Goal: Information Seeking & Learning: Learn about a topic

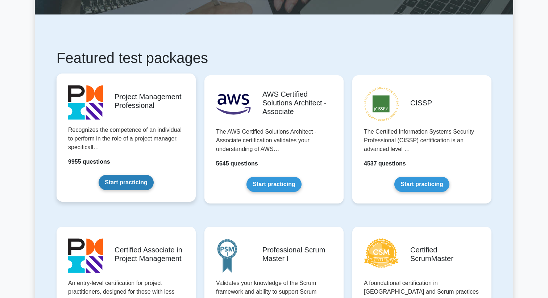
scroll to position [110, 0]
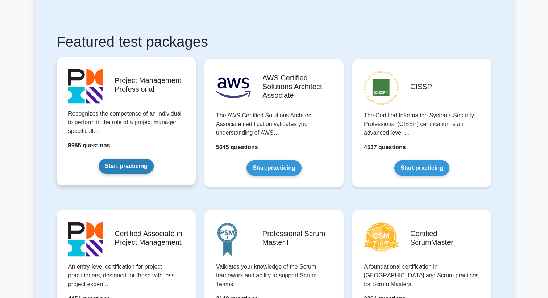
click at [148, 170] on link "Start practicing" at bounding box center [126, 166] width 55 height 15
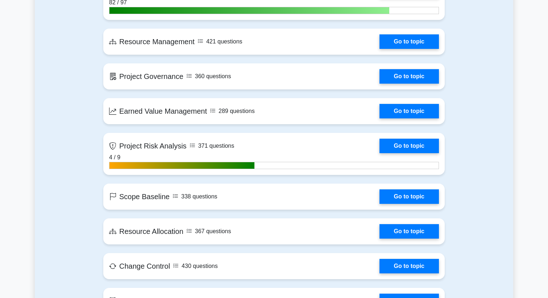
scroll to position [1015, 0]
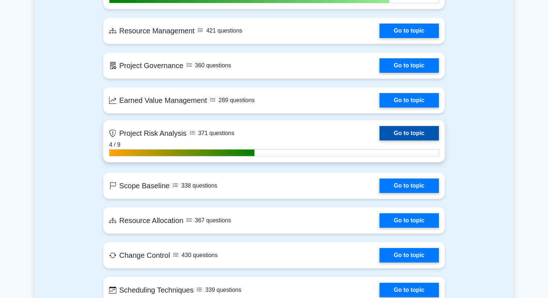
click at [379, 138] on link "Go to topic" at bounding box center [408, 133] width 59 height 14
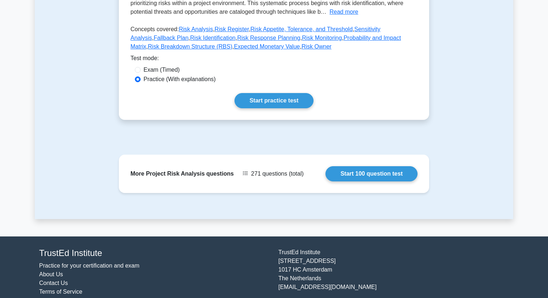
scroll to position [199, 0]
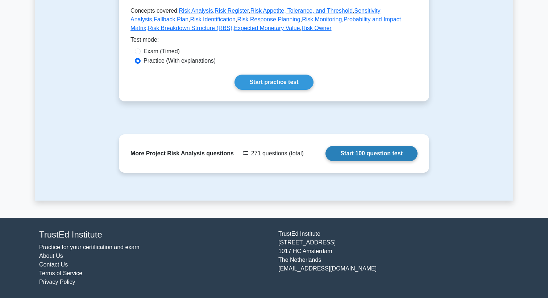
click at [336, 153] on link "Start 100 question test" at bounding box center [371, 153] width 92 height 15
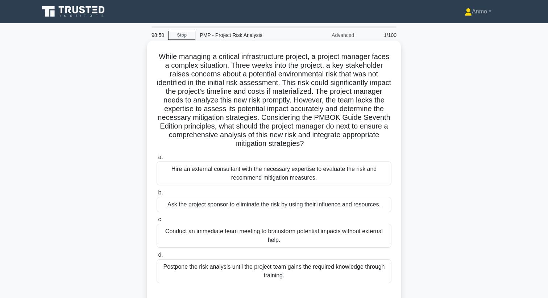
click at [307, 236] on div "Conduct an immediate team meeting to brainstorm potential impacts without exter…" at bounding box center [274, 236] width 235 height 24
click at [157, 222] on input "c. Conduct an immediate team meeting to brainstorm potential impacts without ex…" at bounding box center [157, 219] width 0 height 5
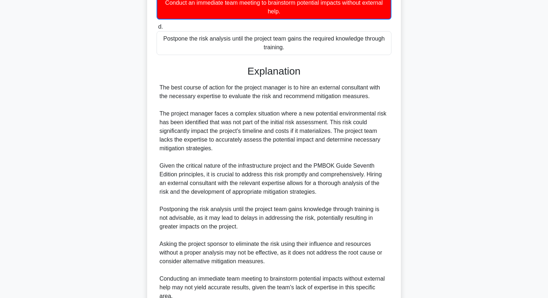
scroll to position [258, 0]
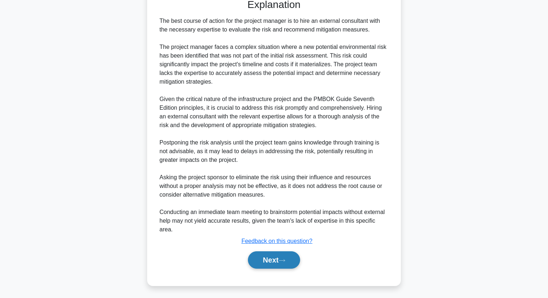
click at [292, 265] on button "Next" at bounding box center [274, 259] width 52 height 17
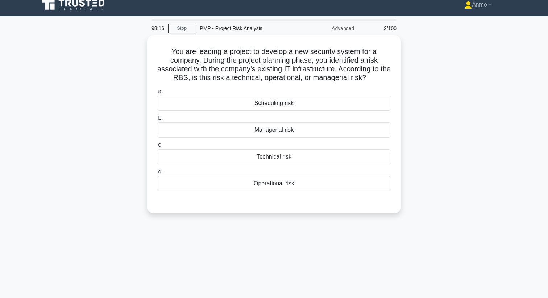
scroll to position [0, 0]
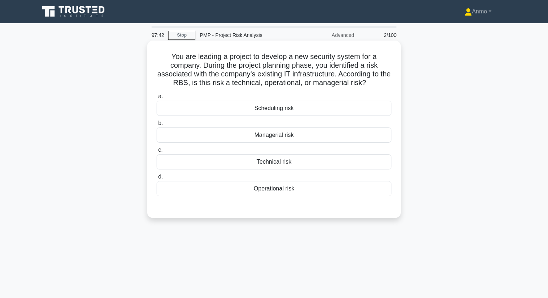
click at [283, 167] on div "Technical risk" at bounding box center [274, 161] width 235 height 15
click at [157, 153] on input "c. Technical risk" at bounding box center [157, 150] width 0 height 5
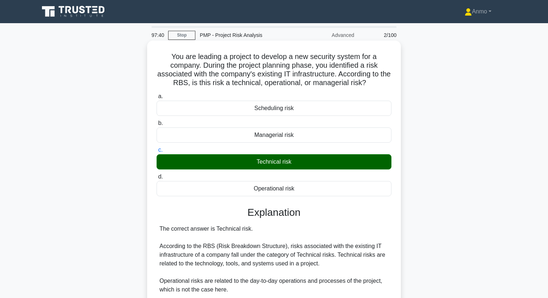
scroll to position [114, 0]
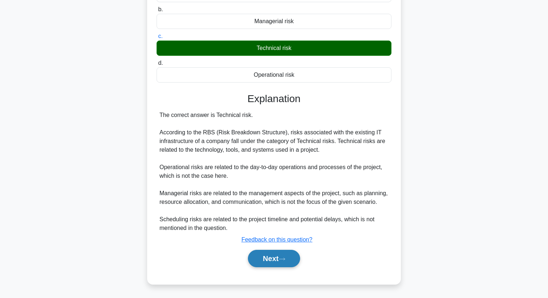
click at [261, 261] on button "Next" at bounding box center [274, 258] width 52 height 17
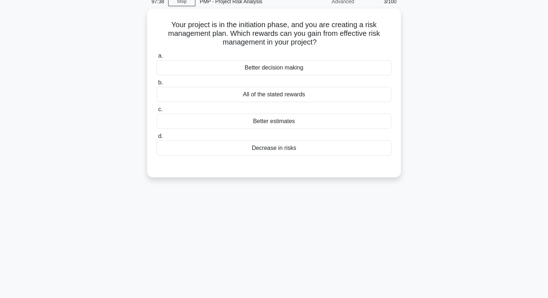
scroll to position [0, 0]
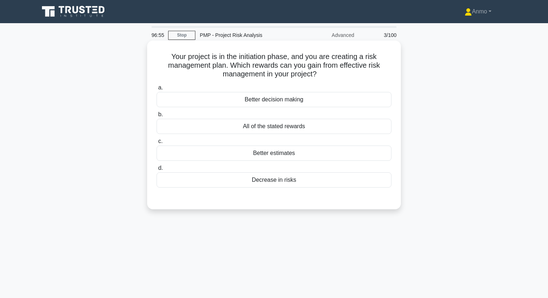
click at [262, 180] on div "Decrease in risks" at bounding box center [274, 179] width 235 height 15
click at [157, 171] on input "d. Decrease in risks" at bounding box center [157, 168] width 0 height 5
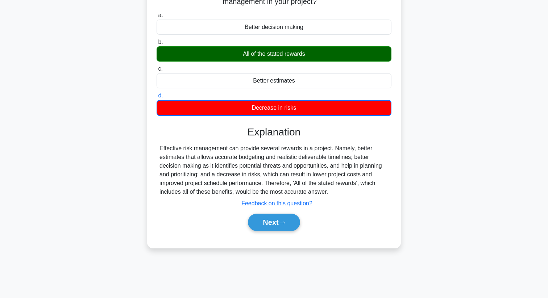
scroll to position [93, 0]
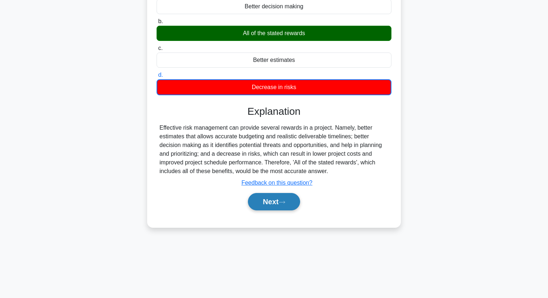
click at [272, 202] on button "Next" at bounding box center [274, 201] width 52 height 17
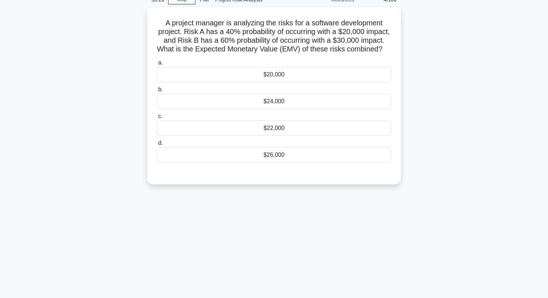
scroll to position [0, 0]
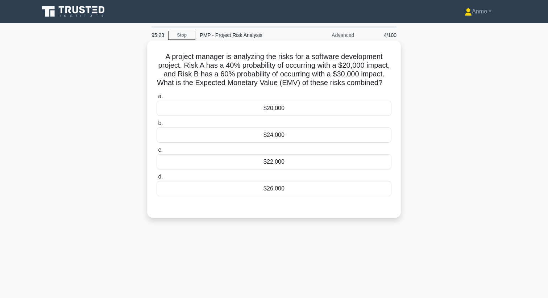
click at [282, 186] on div "$26,000" at bounding box center [274, 188] width 235 height 15
click at [157, 179] on input "d. $26,000" at bounding box center [157, 177] width 0 height 5
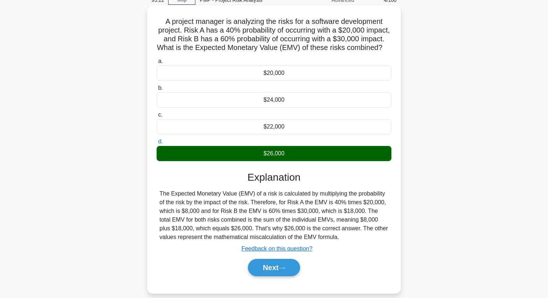
scroll to position [93, 0]
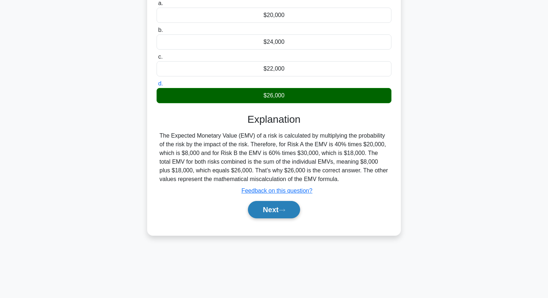
click at [279, 205] on button "Next" at bounding box center [274, 209] width 52 height 17
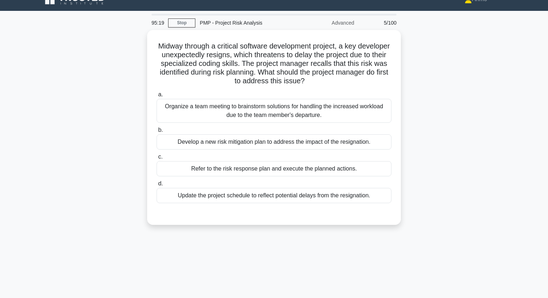
scroll to position [0, 0]
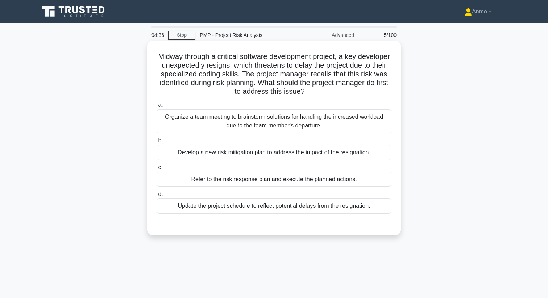
click at [245, 179] on div "Refer to the risk response plan and execute the planned actions." at bounding box center [274, 179] width 235 height 15
click at [157, 170] on input "c. Refer to the risk response plan and execute the planned actions." at bounding box center [157, 167] width 0 height 5
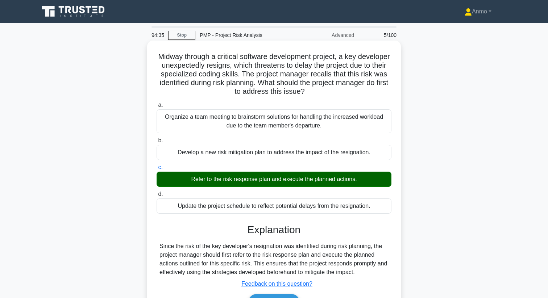
scroll to position [93, 0]
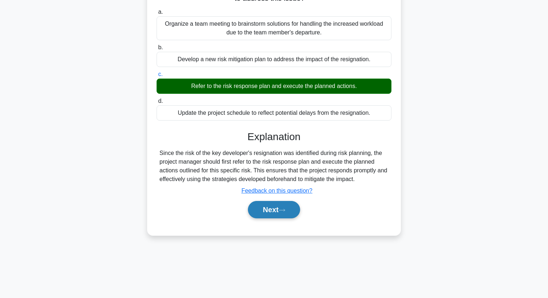
click at [263, 209] on button "Next" at bounding box center [274, 209] width 52 height 17
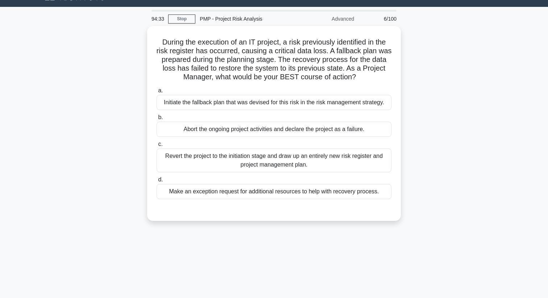
scroll to position [0, 0]
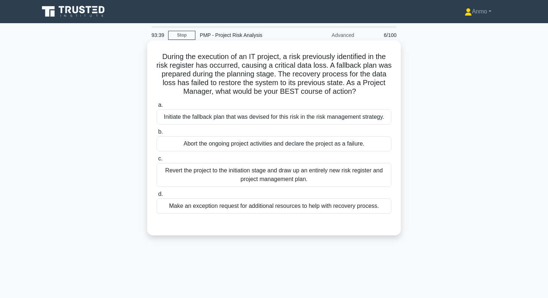
click at [296, 118] on div "Initiate the fallback plan that was devised for this risk in the risk managemen…" at bounding box center [274, 116] width 235 height 15
click at [157, 108] on input "a. Initiate the fallback plan that was devised for this risk in the risk manage…" at bounding box center [157, 105] width 0 height 5
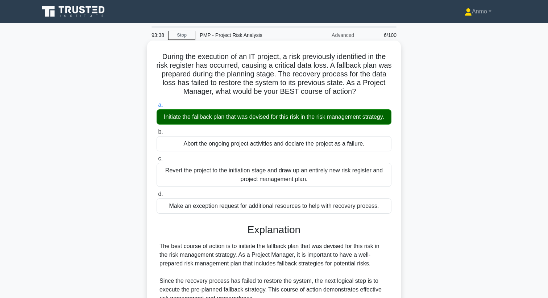
scroll to position [131, 0]
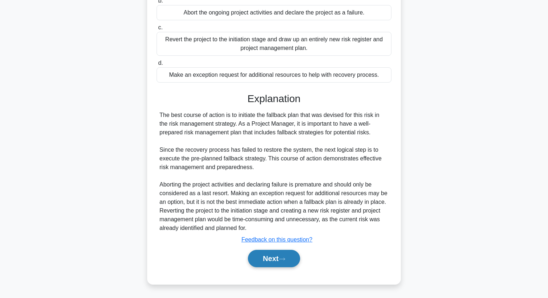
click at [278, 260] on button "Next" at bounding box center [274, 258] width 52 height 17
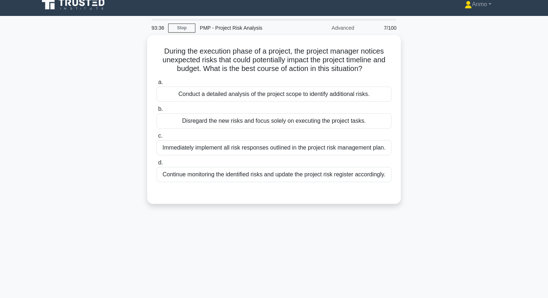
scroll to position [0, 0]
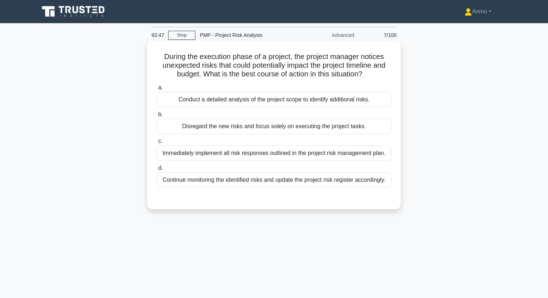
click at [268, 188] on div "Continue monitoring the identified risks and update the project risk register a…" at bounding box center [274, 179] width 235 height 15
click at [157, 171] on input "d. Continue monitoring the identified risks and update the project risk registe…" at bounding box center [157, 168] width 0 height 5
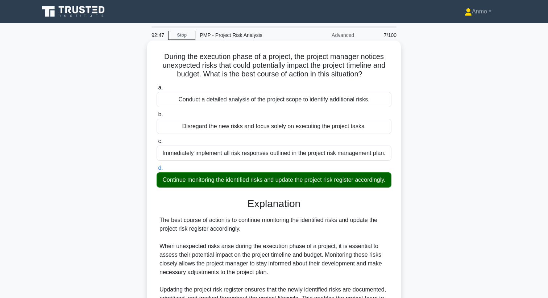
scroll to position [140, 0]
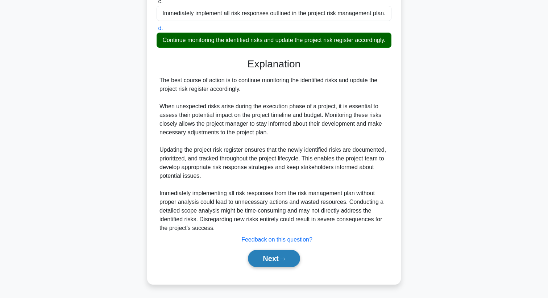
click at [269, 257] on button "Next" at bounding box center [274, 258] width 52 height 17
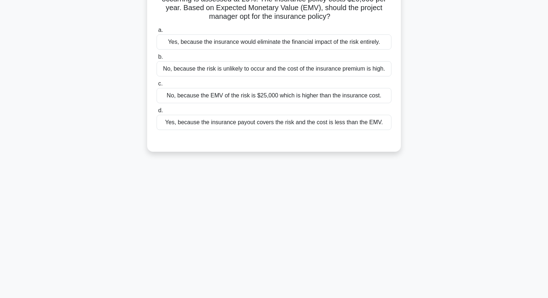
scroll to position [0, 0]
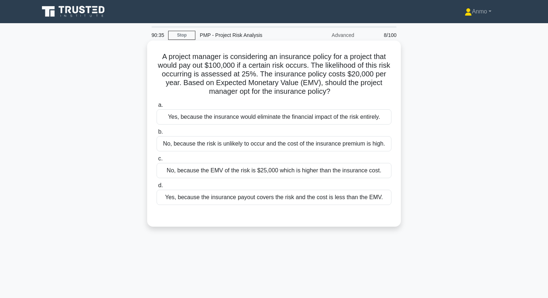
click at [287, 201] on div "Yes, because the insurance payout covers the risk and the cost is less than the…" at bounding box center [274, 197] width 235 height 15
click at [157, 188] on input "d. Yes, because the insurance payout covers the risk and the cost is less than …" at bounding box center [157, 185] width 0 height 5
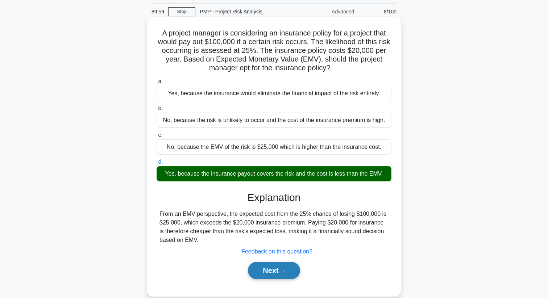
scroll to position [33, 0]
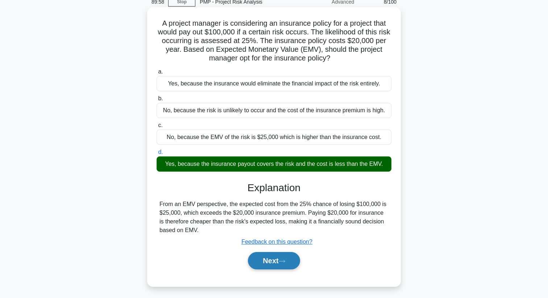
click at [272, 259] on button "Next" at bounding box center [274, 260] width 52 height 17
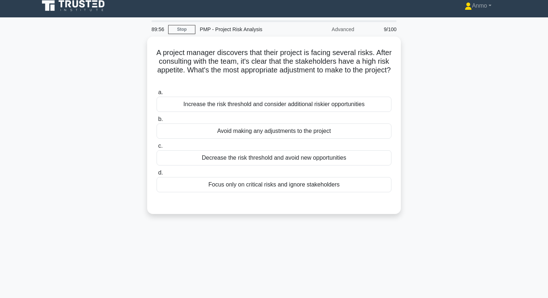
scroll to position [0, 0]
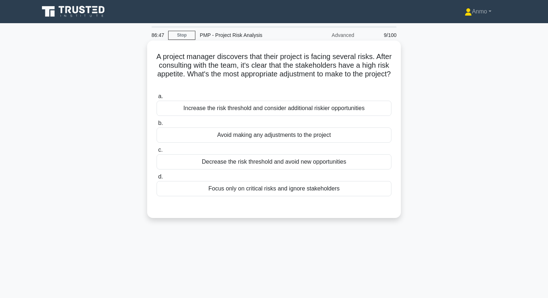
click at [305, 137] on div "Avoid making any adjustments to the project" at bounding box center [274, 135] width 235 height 15
click at [157, 126] on input "b. Avoid making any adjustments to the project" at bounding box center [157, 123] width 0 height 5
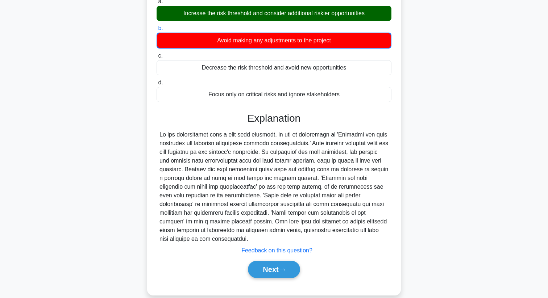
scroll to position [97, 0]
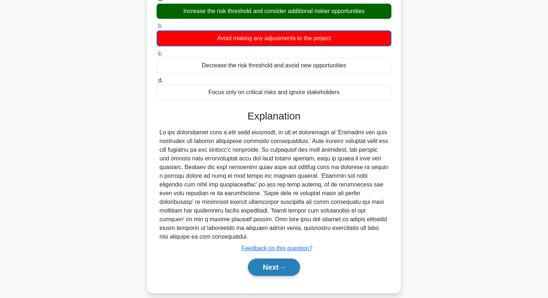
click at [300, 259] on button "Next" at bounding box center [274, 267] width 52 height 17
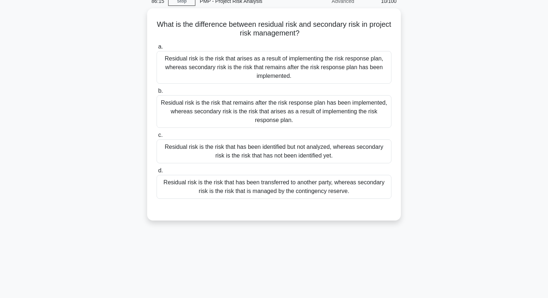
scroll to position [0, 0]
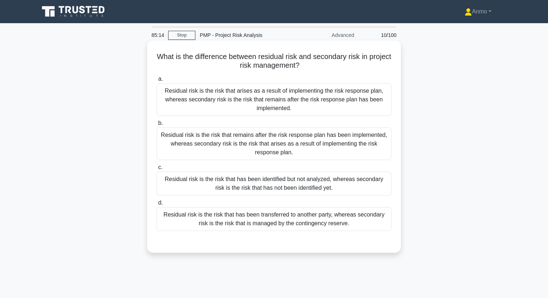
click at [324, 154] on div "Residual risk is the risk that remains after the risk response plan has been im…" at bounding box center [274, 144] width 235 height 33
click at [157, 126] on input "b. Residual risk is the risk that remains after the risk response plan has been…" at bounding box center [157, 123] width 0 height 5
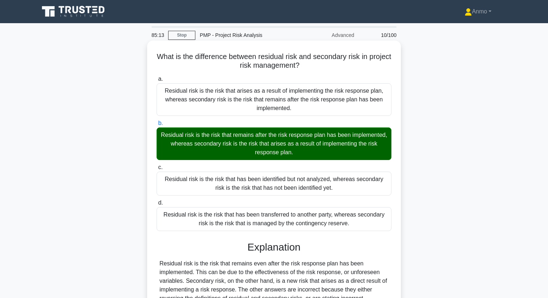
scroll to position [96, 0]
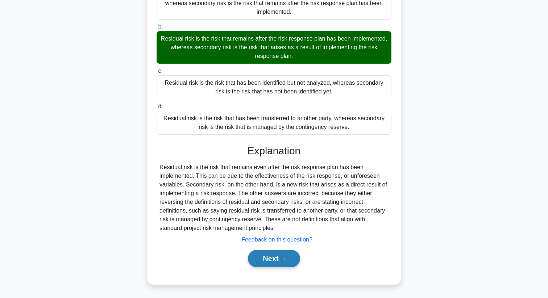
click at [271, 259] on button "Next" at bounding box center [274, 258] width 52 height 17
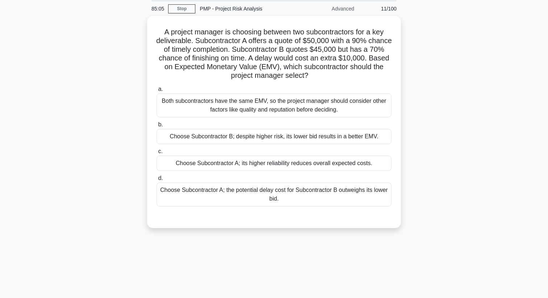
scroll to position [0, 0]
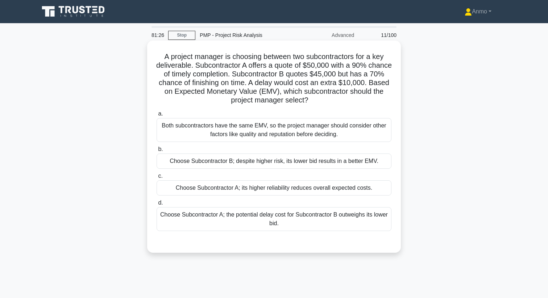
click at [283, 214] on div "Choose Subcontractor A; the potential delay cost for Subcontractor B outweighs …" at bounding box center [274, 219] width 235 height 24
click at [157, 205] on input "d. Choose Subcontractor A; the potential delay cost for Subcontractor B outweig…" at bounding box center [157, 203] width 0 height 5
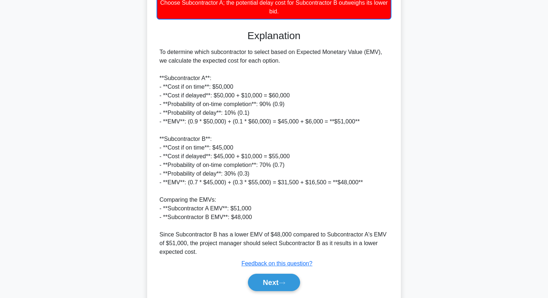
scroll to position [236, 0]
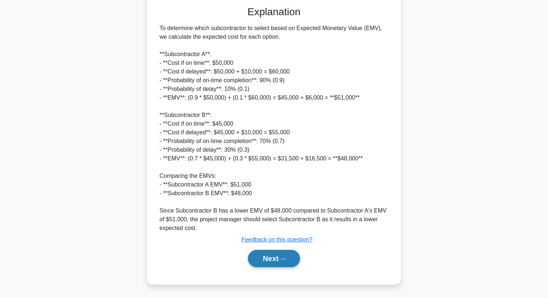
click at [277, 262] on button "Next" at bounding box center [274, 258] width 52 height 17
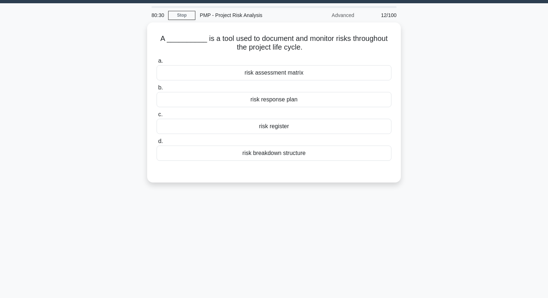
scroll to position [0, 0]
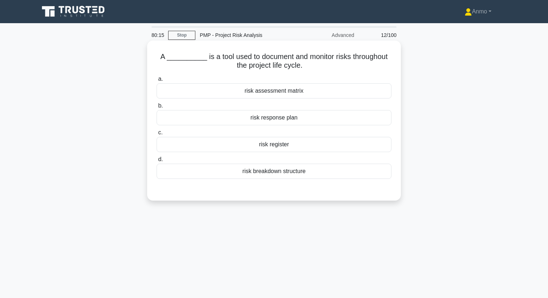
click at [290, 145] on div "risk register" at bounding box center [274, 144] width 235 height 15
click at [157, 135] on input "c. risk register" at bounding box center [157, 132] width 0 height 5
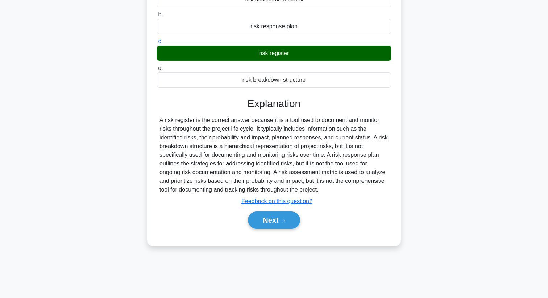
scroll to position [93, 0]
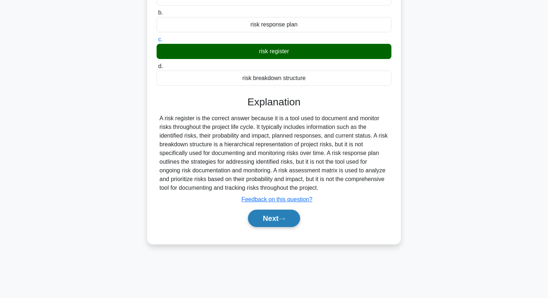
click at [276, 225] on button "Next" at bounding box center [274, 218] width 52 height 17
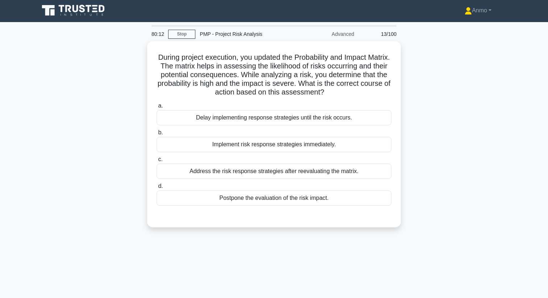
scroll to position [0, 0]
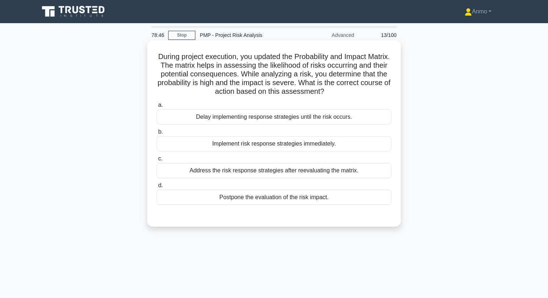
click at [314, 143] on div "Implement risk response strategies immediately." at bounding box center [274, 143] width 235 height 15
click at [157, 134] on input "b. Implement risk response strategies immediately." at bounding box center [157, 132] width 0 height 5
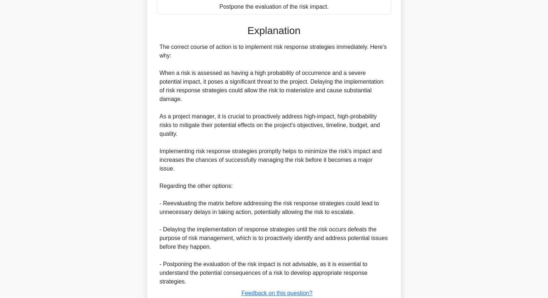
scroll to position [204, 0]
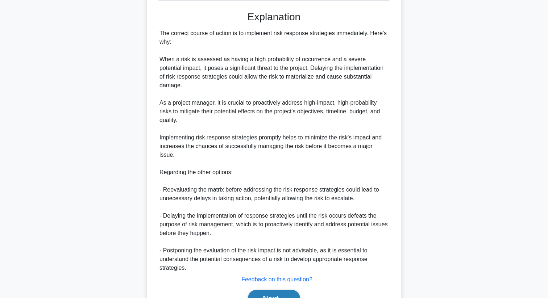
click at [272, 290] on button "Next" at bounding box center [274, 298] width 52 height 17
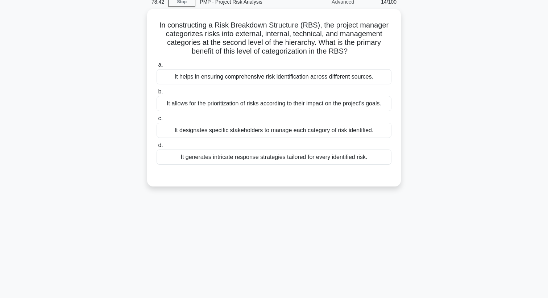
scroll to position [0, 0]
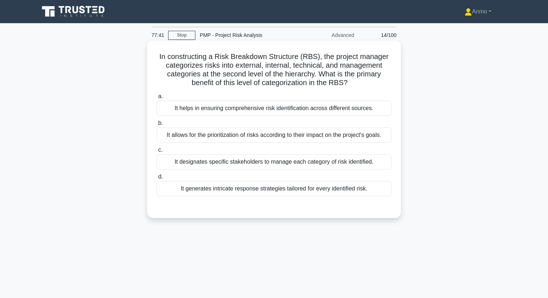
click at [279, 104] on div "It helps in ensuring comprehensive risk identification across different sources." at bounding box center [274, 108] width 235 height 15
click at [157, 99] on input "a. It helps in ensuring comprehensive risk identification across different sour…" at bounding box center [157, 96] width 0 height 5
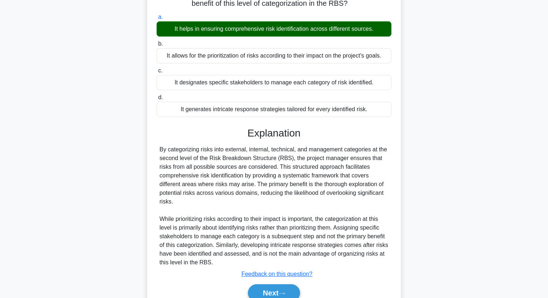
scroll to position [114, 0]
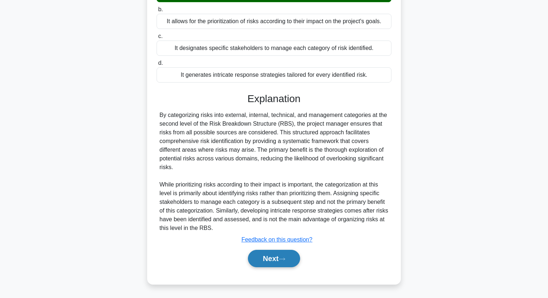
click at [273, 258] on button "Next" at bounding box center [274, 258] width 52 height 17
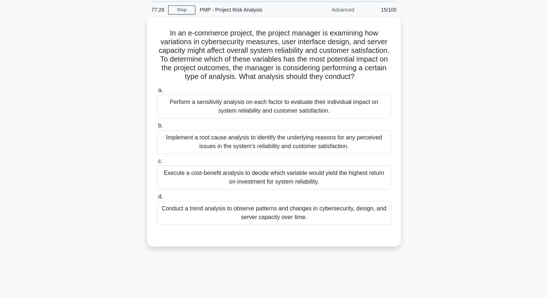
scroll to position [25, 0]
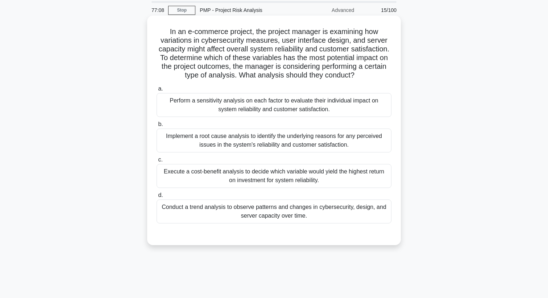
click at [255, 108] on div "Perform a sensitivity analysis on each factor to evaluate their individual impa…" at bounding box center [274, 105] width 235 height 24
click at [157, 91] on input "a. Perform a sensitivity analysis on each factor to evaluate their individual i…" at bounding box center [157, 89] width 0 height 5
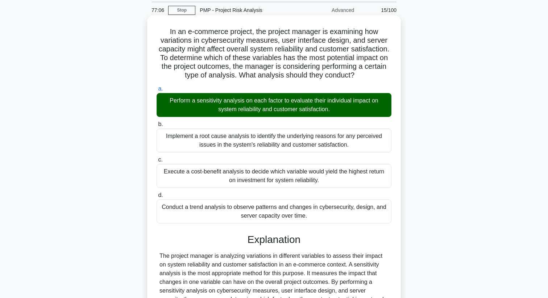
scroll to position [192, 0]
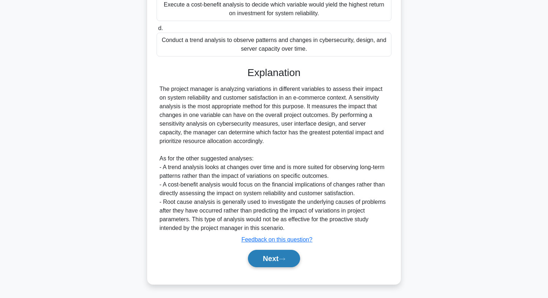
click at [271, 257] on button "Next" at bounding box center [274, 258] width 52 height 17
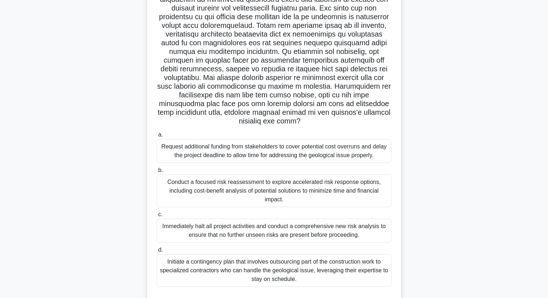
scroll to position [69, 0]
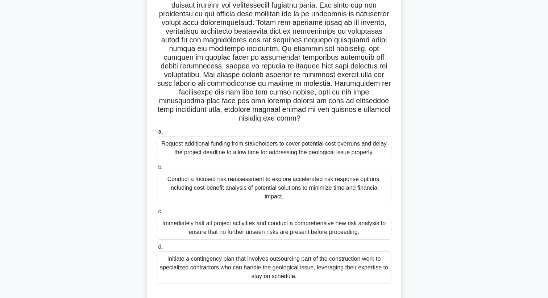
click at [261, 266] on div "Initiate a contingency plan that involves outsourcing part of the construction …" at bounding box center [274, 267] width 235 height 33
click at [157, 250] on input "d. Initiate a contingency plan that involves outsourcing part of the constructi…" at bounding box center [157, 247] width 0 height 5
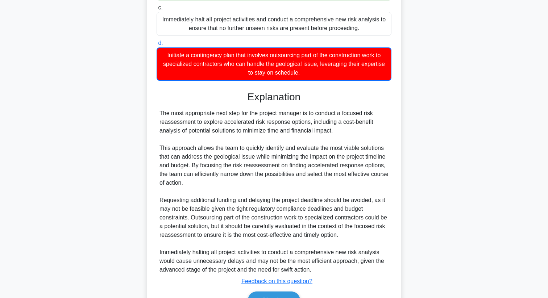
scroll to position [306, 0]
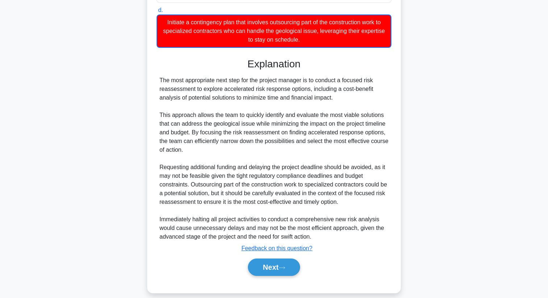
click at [260, 259] on button "Next" at bounding box center [274, 267] width 52 height 17
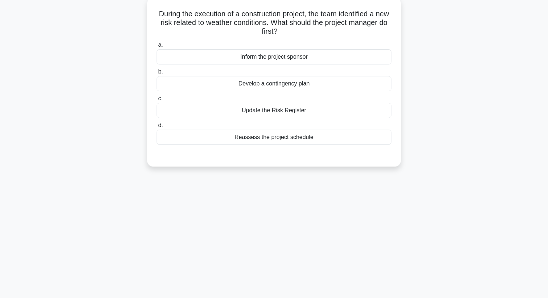
scroll to position [34, 0]
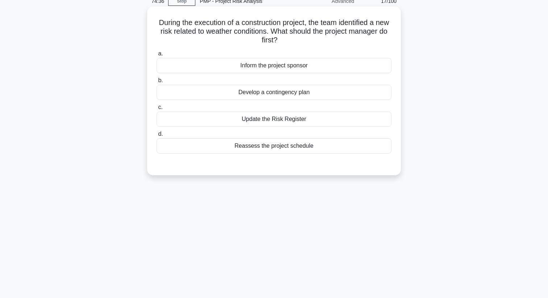
click at [265, 119] on div "Update the Risk Register" at bounding box center [274, 119] width 235 height 15
click at [157, 110] on input "c. Update the Risk Register" at bounding box center [157, 107] width 0 height 5
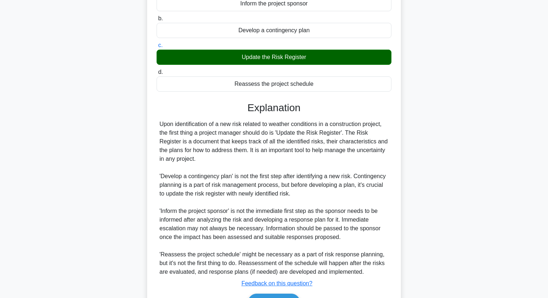
scroll to position [140, 0]
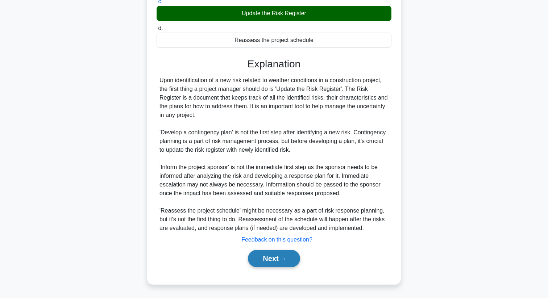
click at [286, 254] on button "Next" at bounding box center [274, 258] width 52 height 17
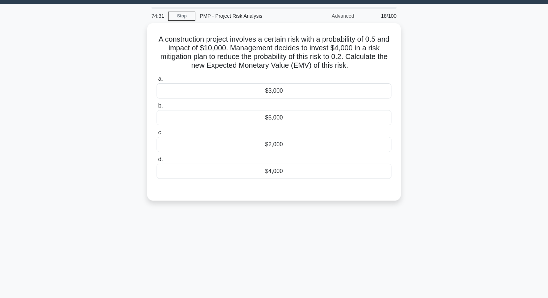
scroll to position [0, 0]
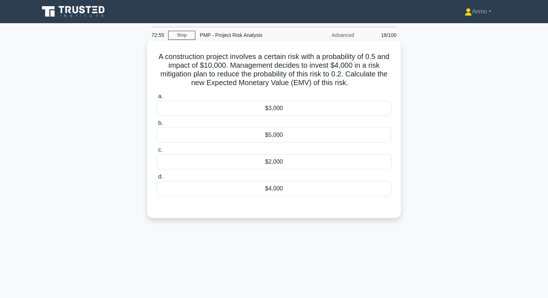
click at [282, 167] on div "$2,000" at bounding box center [274, 161] width 235 height 15
click at [157, 153] on input "c. $2,000" at bounding box center [157, 150] width 0 height 5
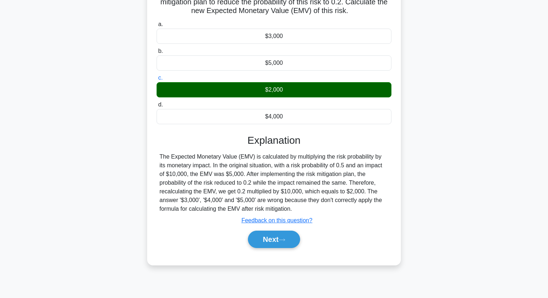
scroll to position [93, 0]
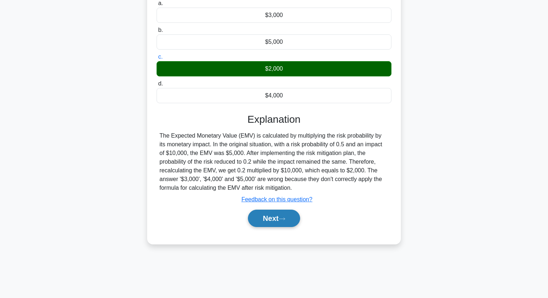
click at [283, 224] on button "Next" at bounding box center [274, 218] width 52 height 17
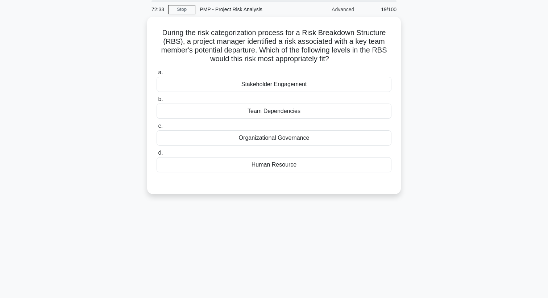
scroll to position [0, 0]
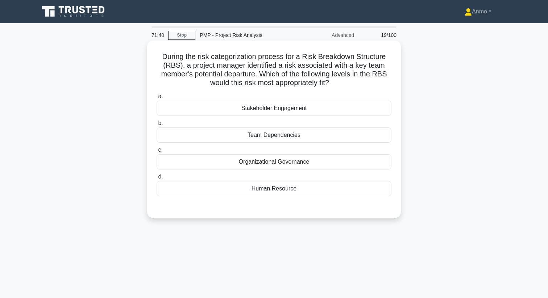
click at [306, 131] on div "Team Dependencies" at bounding box center [274, 135] width 235 height 15
click at [157, 126] on input "b. Team Dependencies" at bounding box center [157, 123] width 0 height 5
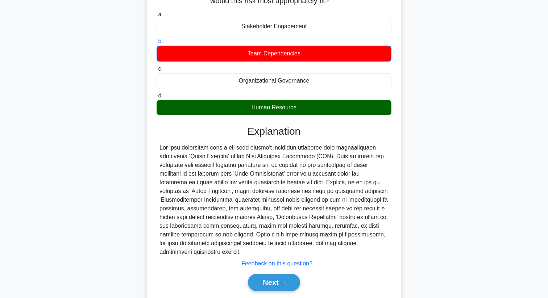
scroll to position [97, 0]
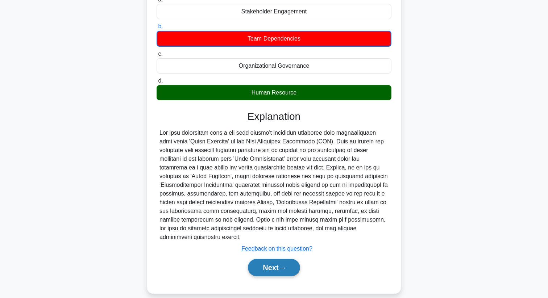
click at [286, 274] on button "Next" at bounding box center [274, 267] width 52 height 17
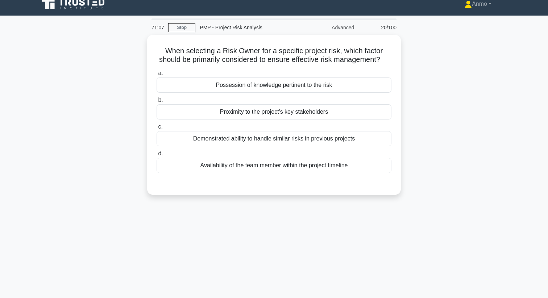
scroll to position [0, 0]
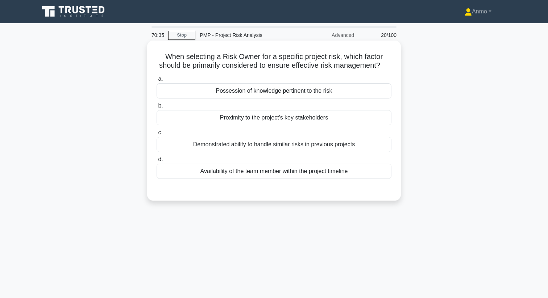
click at [238, 88] on div "Possession of knowledge pertinent to the risk" at bounding box center [274, 90] width 235 height 15
click at [157, 82] on input "a. Possession of knowledge pertinent to the risk" at bounding box center [157, 79] width 0 height 5
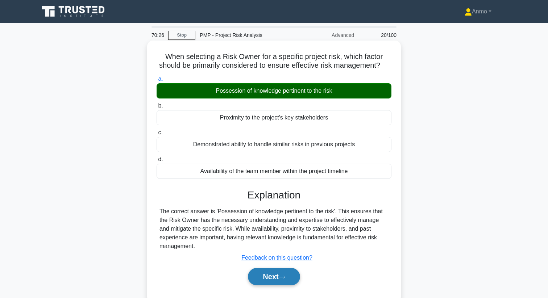
click at [287, 280] on button "Next" at bounding box center [274, 276] width 52 height 17
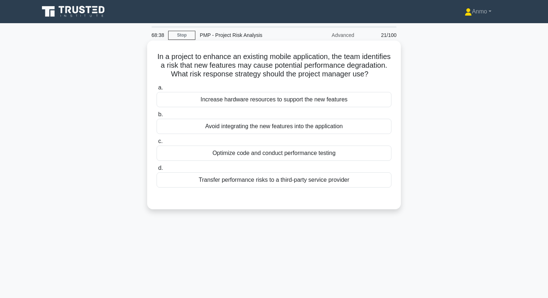
click at [294, 151] on div "Optimize code and conduct performance testing" at bounding box center [274, 153] width 235 height 15
click at [157, 144] on input "c. Optimize code and conduct performance testing" at bounding box center [157, 141] width 0 height 5
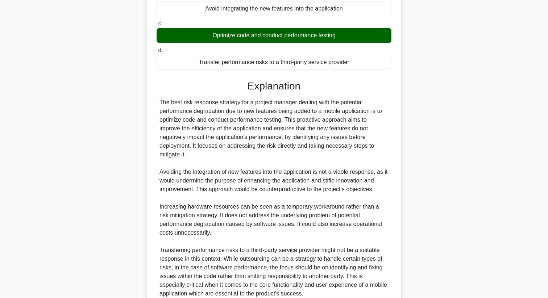
scroll to position [183, 0]
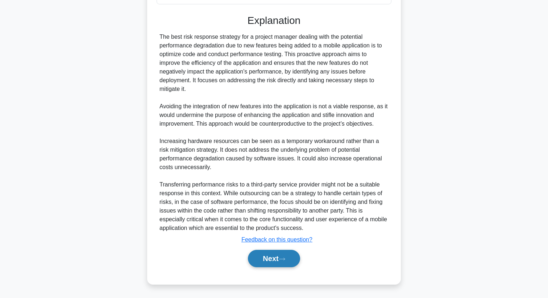
click at [286, 255] on button "Next" at bounding box center [274, 258] width 52 height 17
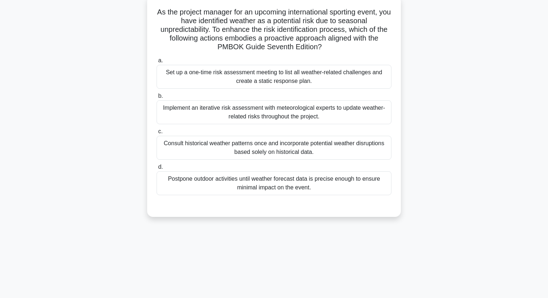
scroll to position [0, 0]
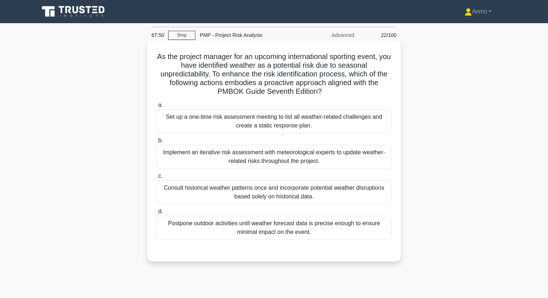
click at [287, 153] on div "Implement an iterative risk assessment with meteorological experts to update we…" at bounding box center [274, 157] width 235 height 24
click at [157, 143] on input "b. Implement an iterative risk assessment with meteorological experts to update…" at bounding box center [157, 140] width 0 height 5
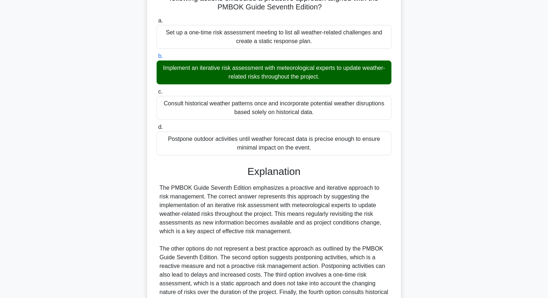
scroll to position [175, 0]
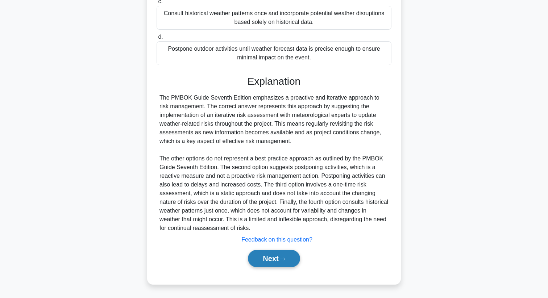
click at [281, 255] on button "Next" at bounding box center [274, 258] width 52 height 17
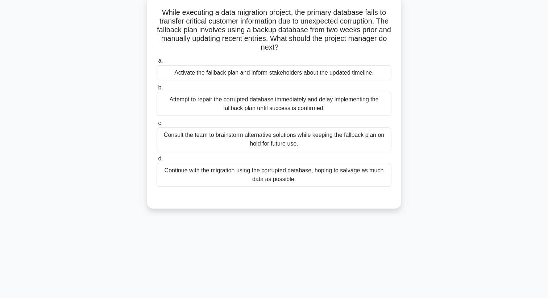
scroll to position [45, 0]
click at [243, 67] on div "Activate the fallback plan and inform stakeholders about the updated timeline." at bounding box center [274, 72] width 235 height 15
click at [157, 63] on input "a. Activate the fallback plan and inform stakeholders about the updated timelin…" at bounding box center [157, 60] width 0 height 5
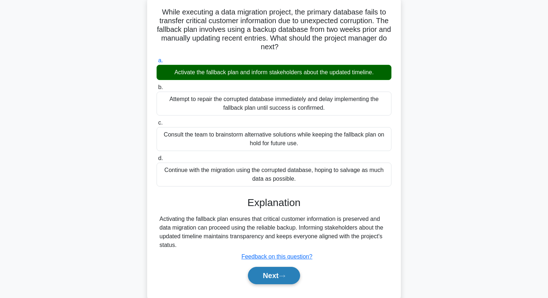
click at [249, 277] on button "Next" at bounding box center [274, 275] width 52 height 17
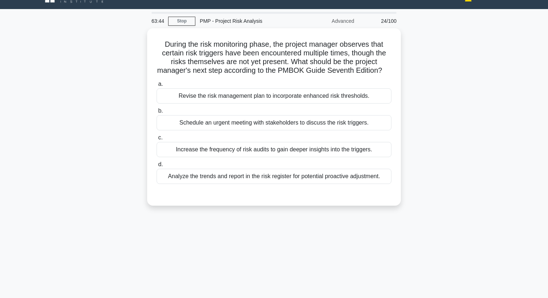
scroll to position [0, 0]
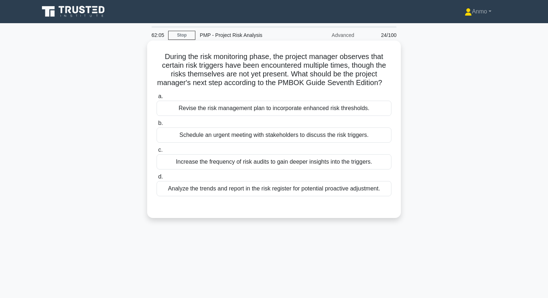
click at [247, 189] on div "Analyze the trends and report in the risk register for potential proactive adju…" at bounding box center [274, 188] width 235 height 15
click at [157, 179] on input "d. Analyze the trends and report in the risk register for potential proactive a…" at bounding box center [157, 177] width 0 height 5
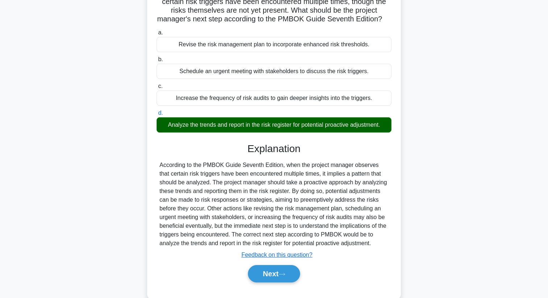
scroll to position [93, 0]
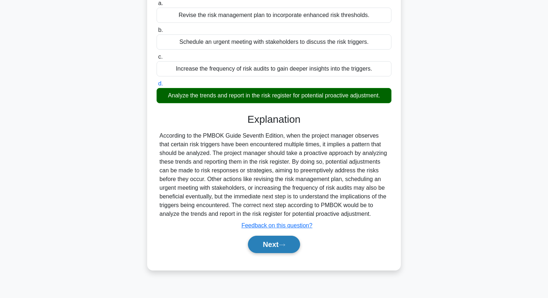
click at [264, 245] on button "Next" at bounding box center [274, 244] width 52 height 17
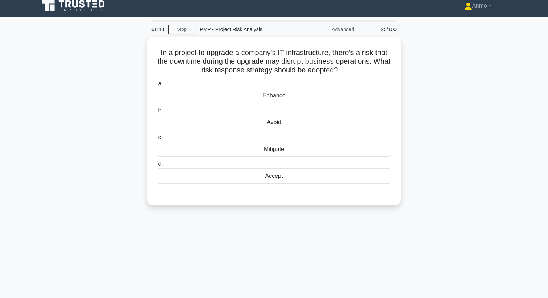
scroll to position [4, 0]
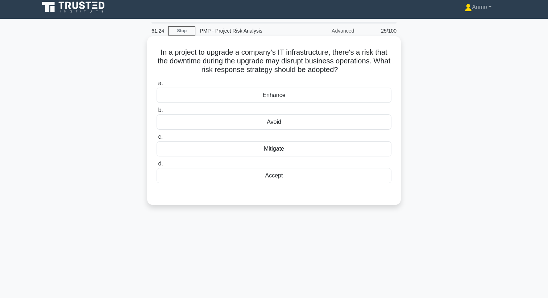
click at [265, 149] on div "Mitigate" at bounding box center [274, 148] width 235 height 15
click at [157, 139] on input "c. Mitigate" at bounding box center [157, 137] width 0 height 5
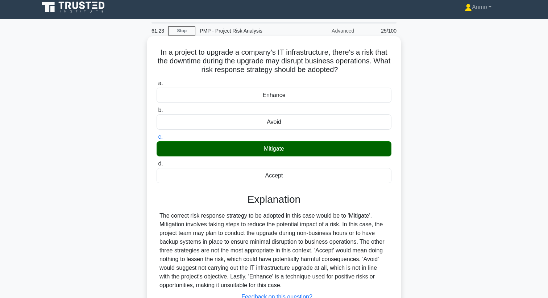
scroll to position [93, 0]
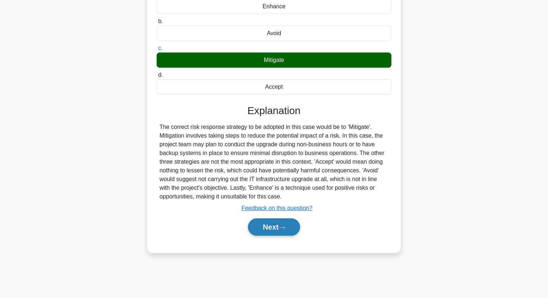
click at [274, 233] on button "Next" at bounding box center [274, 226] width 52 height 17
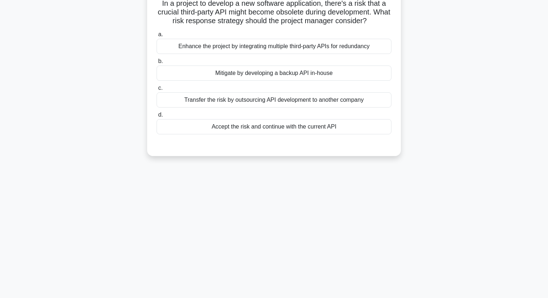
scroll to position [0, 0]
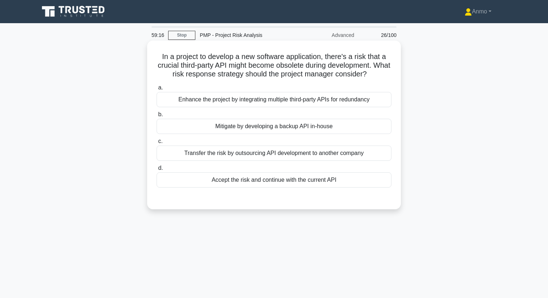
click at [293, 124] on div "Mitigate by developing a backup API in-house" at bounding box center [274, 126] width 235 height 15
click at [157, 117] on input "b. Mitigate by developing a backup API in-house" at bounding box center [157, 114] width 0 height 5
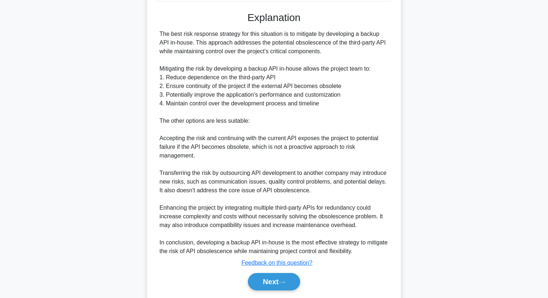
scroll to position [209, 0]
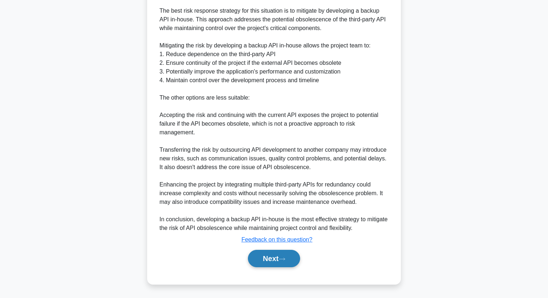
click at [274, 254] on button "Next" at bounding box center [274, 258] width 52 height 17
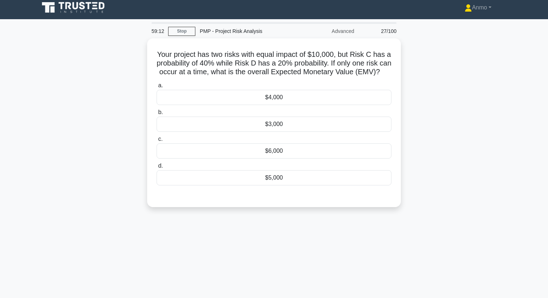
scroll to position [0, 0]
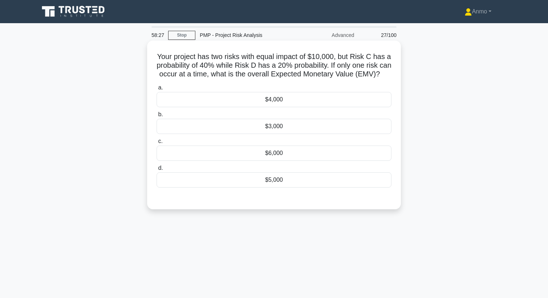
click at [275, 161] on div "$6,000" at bounding box center [274, 153] width 235 height 15
click at [157, 144] on input "c. $6,000" at bounding box center [157, 141] width 0 height 5
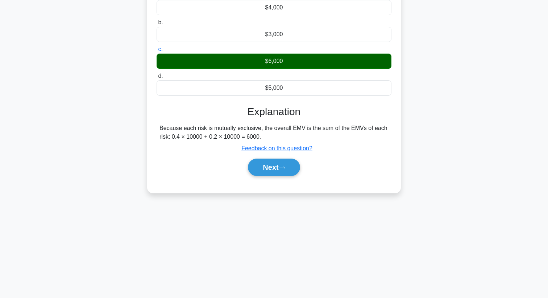
scroll to position [93, 0]
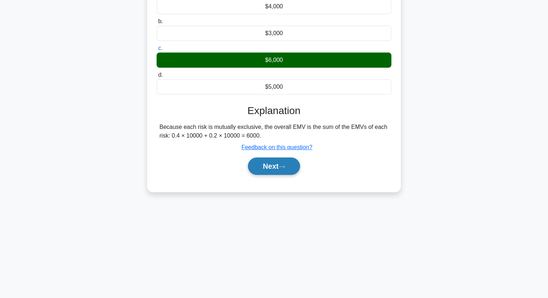
click at [272, 175] on button "Next" at bounding box center [274, 166] width 52 height 17
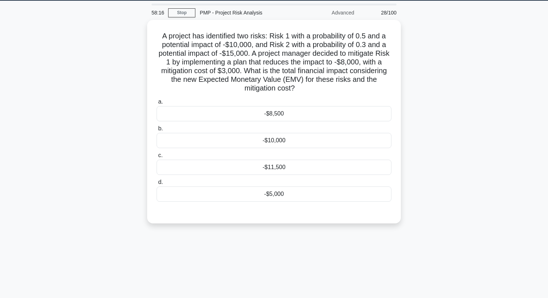
scroll to position [0, 0]
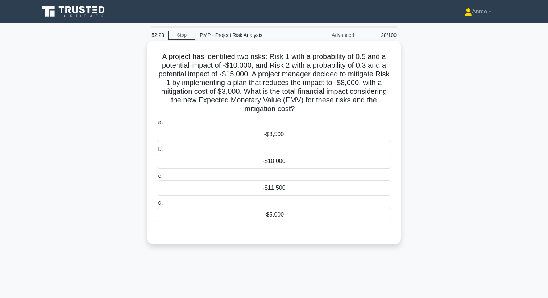
click at [293, 190] on div "-$11,500" at bounding box center [274, 187] width 235 height 15
click at [157, 179] on input "c. -$11,500" at bounding box center [157, 176] width 0 height 5
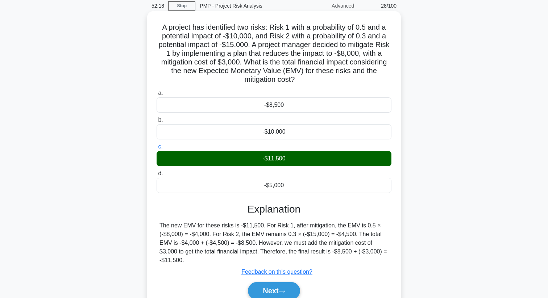
scroll to position [93, 0]
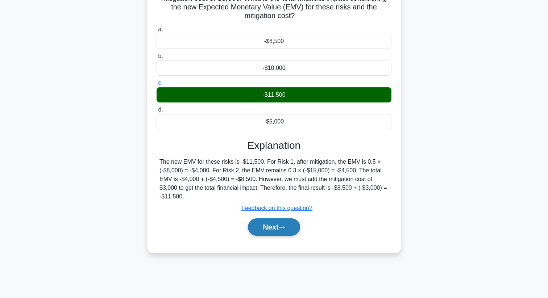
click at [295, 223] on button "Next" at bounding box center [274, 226] width 52 height 17
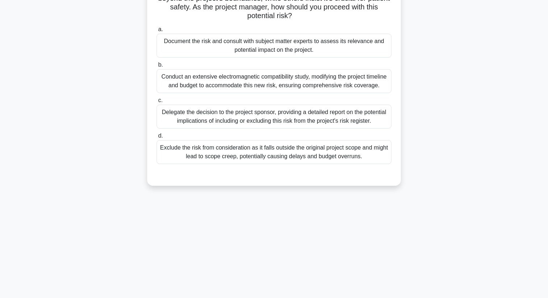
scroll to position [0, 0]
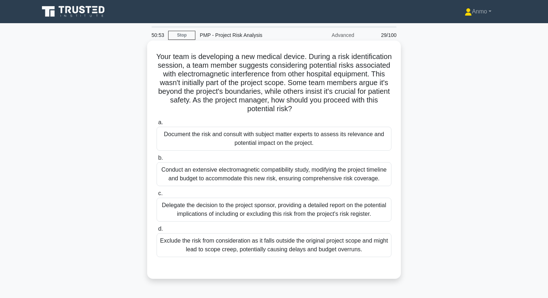
click at [294, 130] on div "Document the risk and consult with subject matter experts to assess its relevan…" at bounding box center [274, 139] width 235 height 24
click at [157, 125] on input "a. Document the risk and consult with subject matter experts to assess its rele…" at bounding box center [157, 122] width 0 height 5
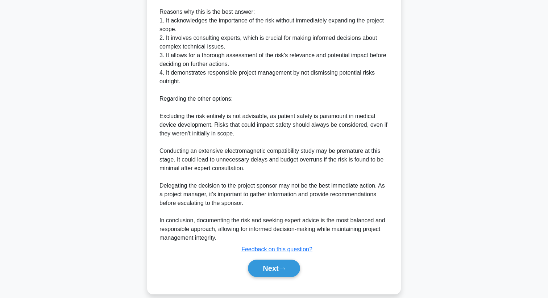
scroll to position [331, 0]
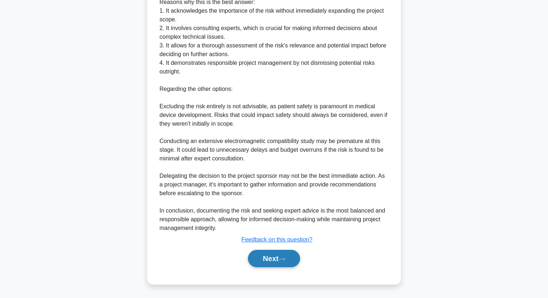
click at [266, 257] on button "Next" at bounding box center [274, 258] width 52 height 17
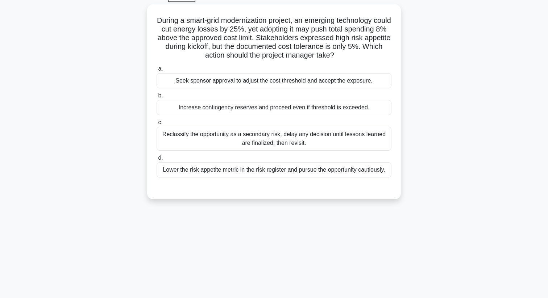
scroll to position [0, 0]
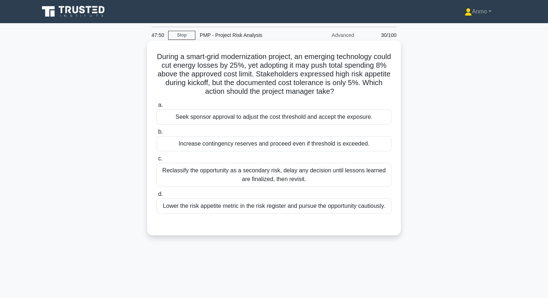
click at [228, 116] on div "Seek sponsor approval to adjust the cost threshold and accept the exposure." at bounding box center [274, 116] width 235 height 15
click at [157, 108] on input "a. Seek sponsor approval to adjust the cost threshold and accept the exposure." at bounding box center [157, 105] width 0 height 5
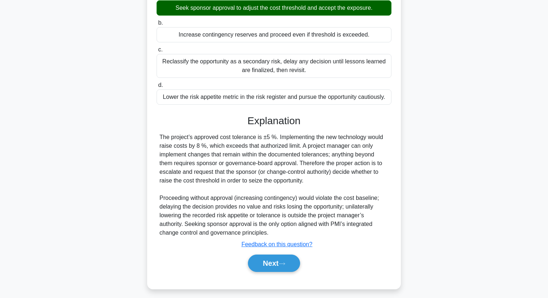
scroll to position [114, 0]
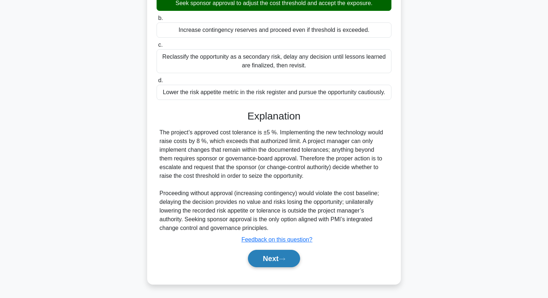
click at [267, 258] on button "Next" at bounding box center [274, 258] width 52 height 17
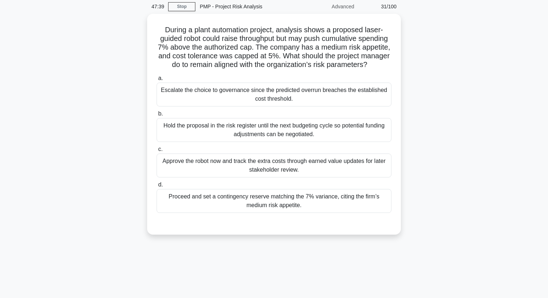
scroll to position [25, 0]
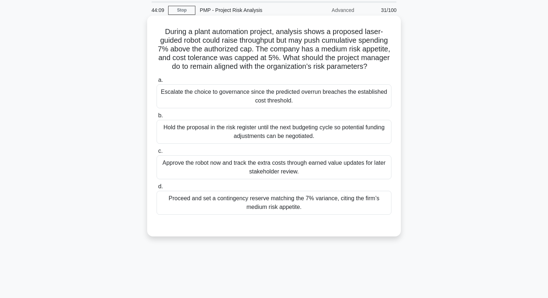
click at [285, 96] on div "Escalate the choice to governance since the predicted overrun breaches the esta…" at bounding box center [274, 96] width 235 height 24
click at [157, 83] on input "a. Escalate the choice to governance since the predicted overrun breaches the e…" at bounding box center [157, 80] width 0 height 5
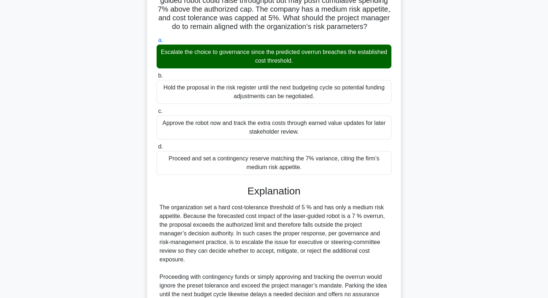
scroll to position [140, 0]
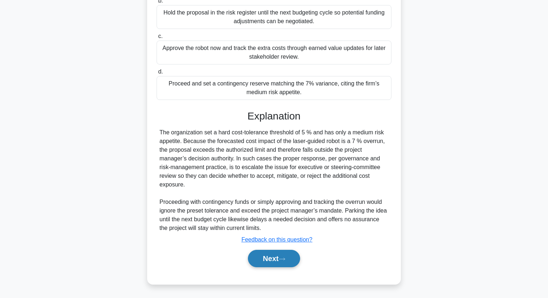
click at [277, 259] on button "Next" at bounding box center [274, 258] width 52 height 17
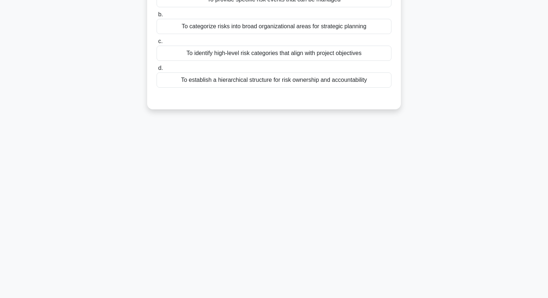
scroll to position [0, 0]
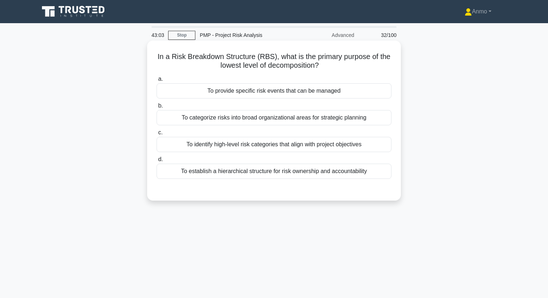
click at [345, 88] on div "To provide specific risk events that can be managed" at bounding box center [274, 90] width 235 height 15
click at [157, 82] on input "a. To provide specific risk events that can be managed" at bounding box center [157, 79] width 0 height 5
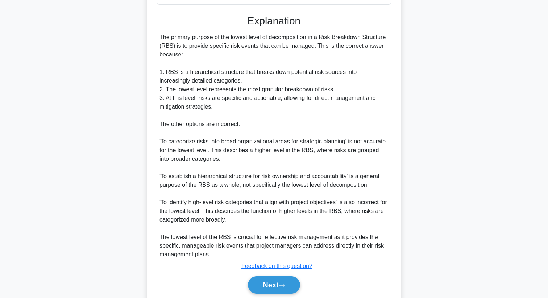
scroll to position [201, 0]
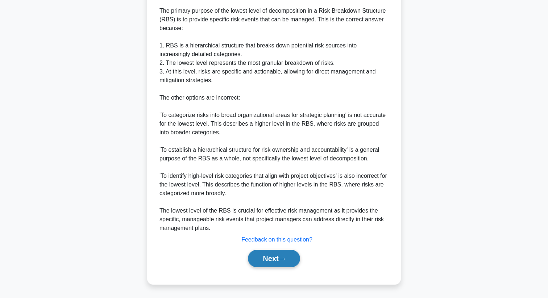
click at [257, 253] on button "Next" at bounding box center [274, 258] width 52 height 17
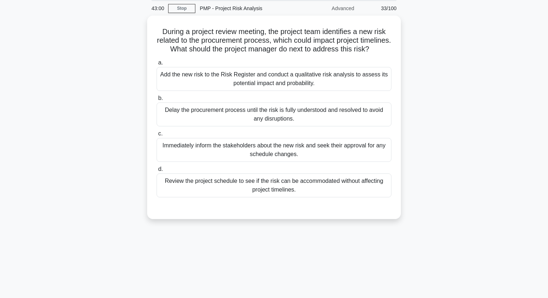
scroll to position [0, 0]
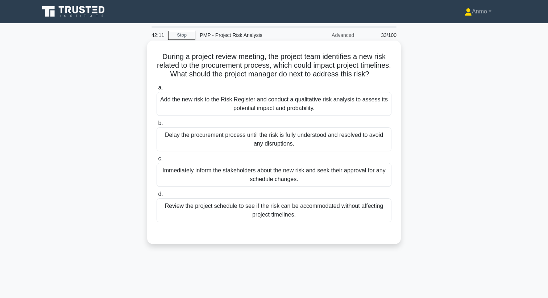
click at [278, 112] on div "Add the new risk to the Risk Register and conduct a qualitative risk analysis t…" at bounding box center [274, 104] width 235 height 24
click at [157, 90] on input "a. Add the new risk to the Risk Register and conduct a qualitative risk analysi…" at bounding box center [157, 88] width 0 height 5
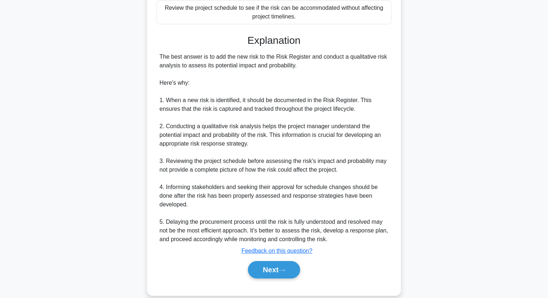
scroll to position [199, 0]
click at [284, 271] on icon at bounding box center [282, 270] width 7 height 4
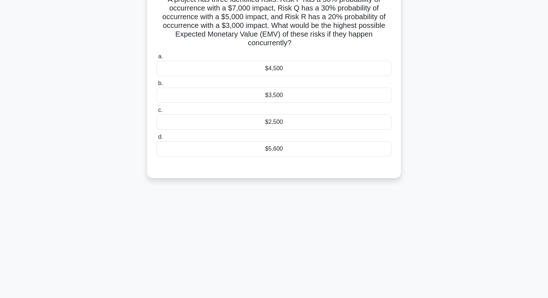
scroll to position [0, 0]
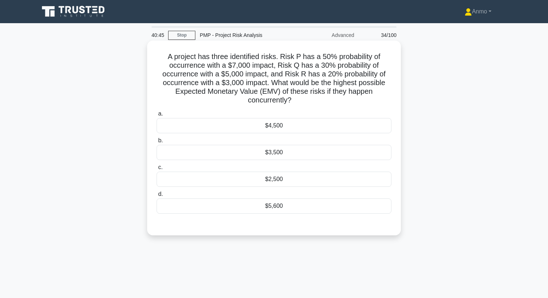
click at [286, 205] on div "$5,600" at bounding box center [274, 206] width 235 height 15
click at [157, 197] on input "d. $5,600" at bounding box center [157, 194] width 0 height 5
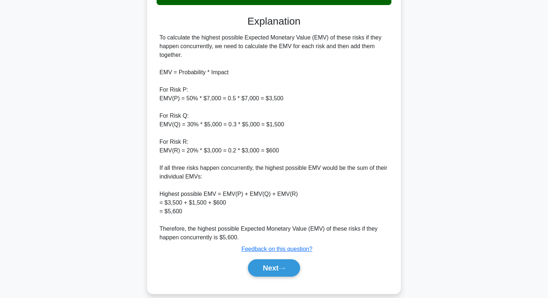
scroll to position [218, 0]
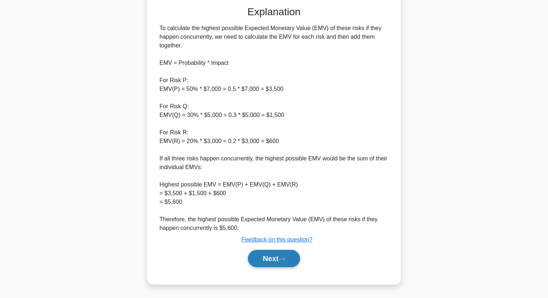
click at [267, 258] on button "Next" at bounding box center [274, 258] width 52 height 17
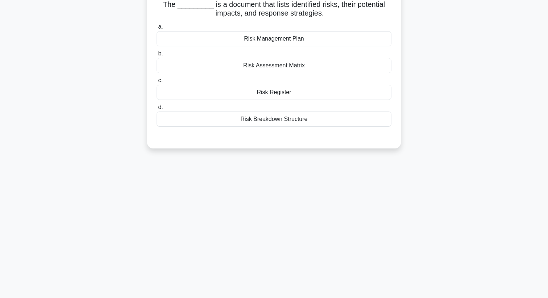
scroll to position [0, 0]
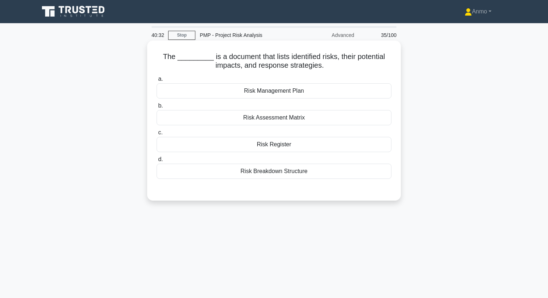
click at [303, 144] on div "Risk Register" at bounding box center [274, 144] width 235 height 15
click at [157, 135] on input "c. Risk Register" at bounding box center [157, 132] width 0 height 5
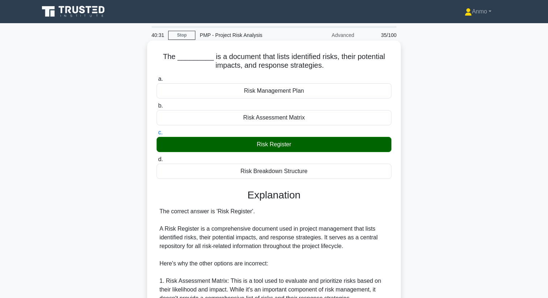
scroll to position [166, 0]
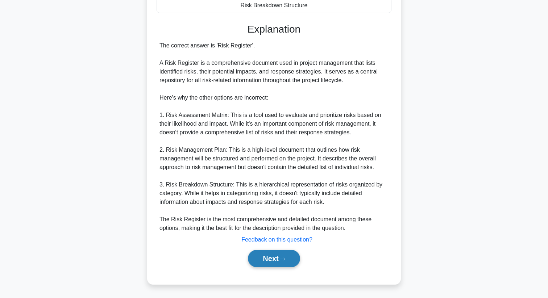
click at [285, 260] on icon at bounding box center [282, 259] width 7 height 4
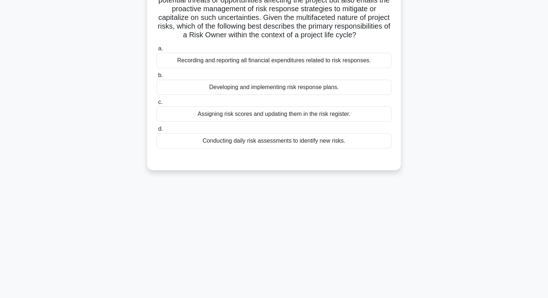
scroll to position [0, 0]
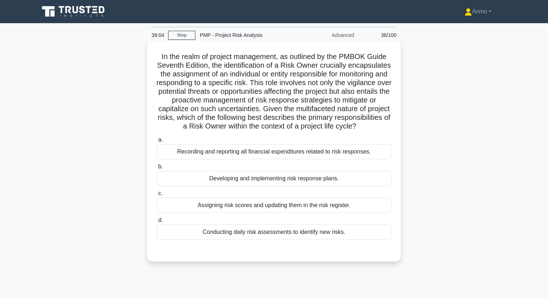
click at [262, 208] on div "Assigning risk scores and updating them in the risk register." at bounding box center [274, 205] width 235 height 15
click at [157, 196] on input "c. Assigning risk scores and updating them in the risk register." at bounding box center [157, 193] width 0 height 5
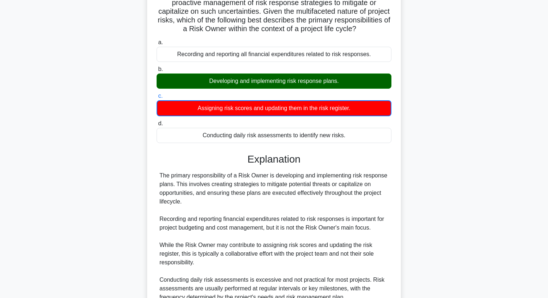
scroll to position [86, 0]
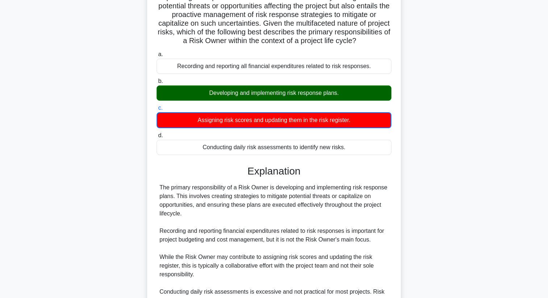
drag, startPoint x: 363, startPoint y: 152, endPoint x: 156, endPoint y: 29, distance: 241.1
click at [156, 29] on div "In the realm of project management, as outlined by the PMBOK Guide Seventh Edit…" at bounding box center [274, 160] width 248 height 405
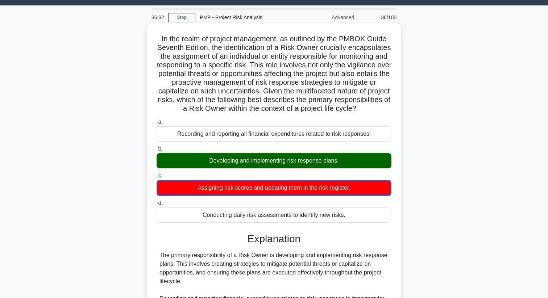
scroll to position [0, 0]
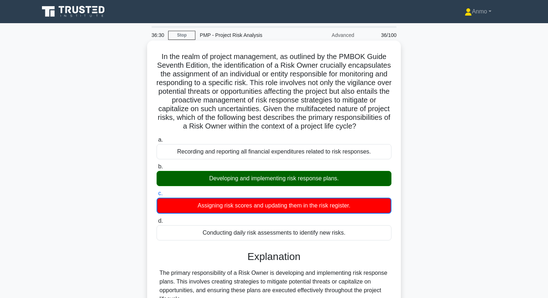
click at [351, 236] on div "Conducting daily risk assessments to identify new risks." at bounding box center [274, 232] width 235 height 15
click at [157, 224] on input "d. Conducting daily risk assessments to identify new risks." at bounding box center [157, 221] width 0 height 5
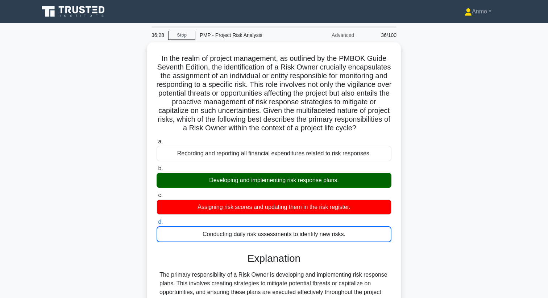
drag, startPoint x: 351, startPoint y: 236, endPoint x: 137, endPoint y: 48, distance: 284.7
click at [137, 48] on div "In the realm of project management, as outlined by the PMBOK Guide Seventh Edit…" at bounding box center [274, 251] width 478 height 419
copy div "In the realm of project management, as outlined by the PMBOK Guide Seventh Edit…"
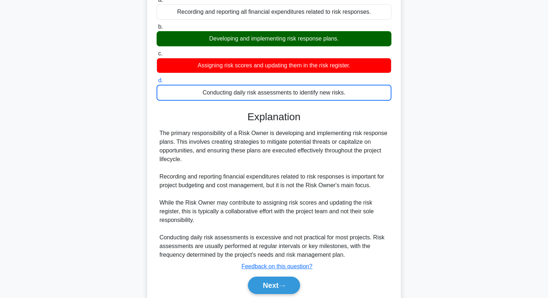
scroll to position [167, 0]
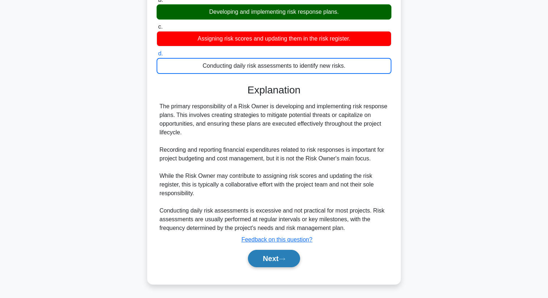
click at [272, 262] on button "Next" at bounding box center [274, 258] width 52 height 17
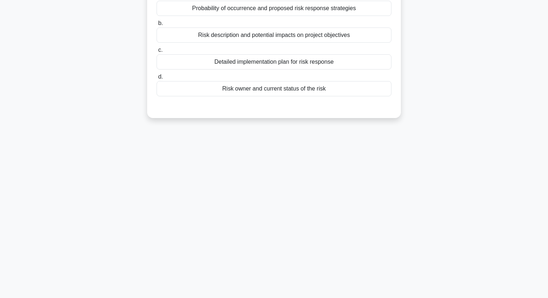
scroll to position [0, 0]
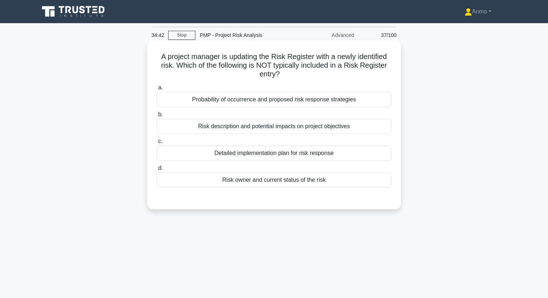
click at [262, 156] on div "Detailed implementation plan for risk response" at bounding box center [274, 153] width 235 height 15
click at [157, 144] on input "c. Detailed implementation plan for risk response" at bounding box center [157, 141] width 0 height 5
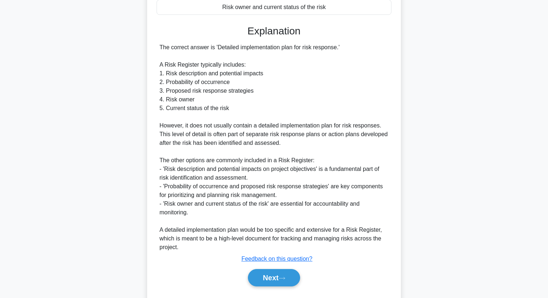
scroll to position [192, 0]
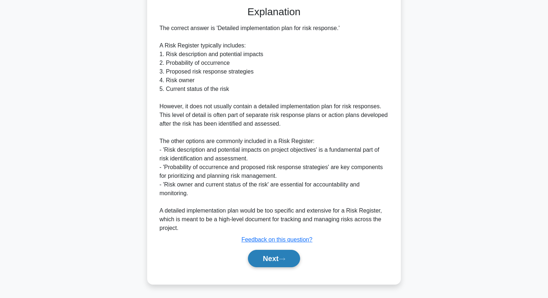
click at [273, 257] on button "Next" at bounding box center [274, 258] width 52 height 17
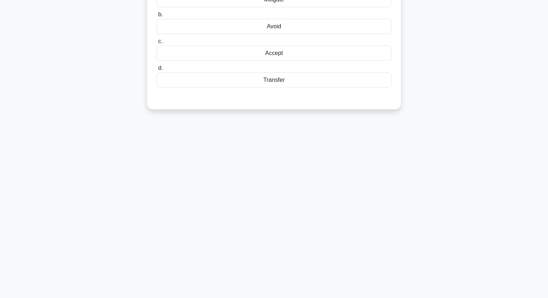
scroll to position [0, 0]
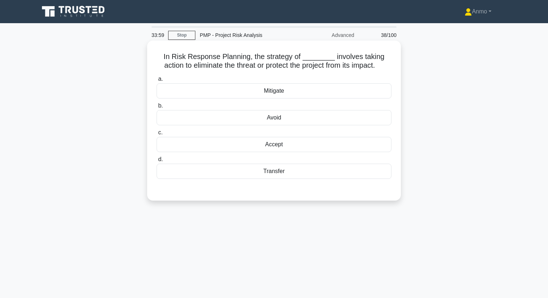
click at [285, 122] on div "Avoid" at bounding box center [274, 117] width 235 height 15
click at [157, 108] on input "b. Avoid" at bounding box center [157, 106] width 0 height 5
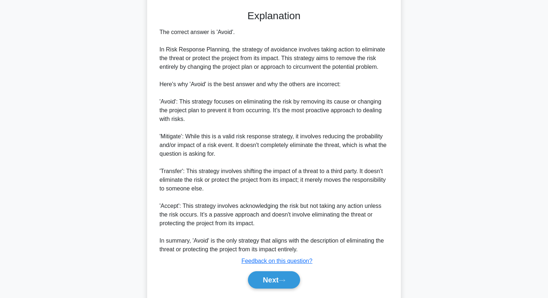
scroll to position [201, 0]
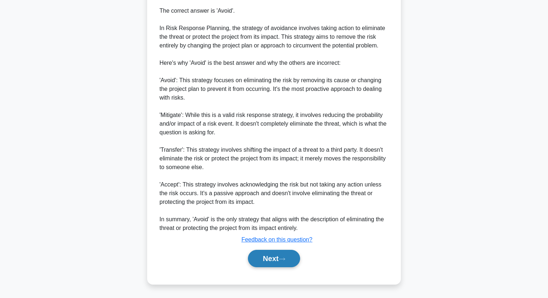
click at [282, 259] on icon at bounding box center [282, 259] width 7 height 4
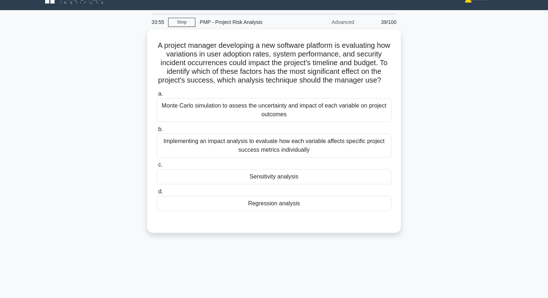
scroll to position [0, 0]
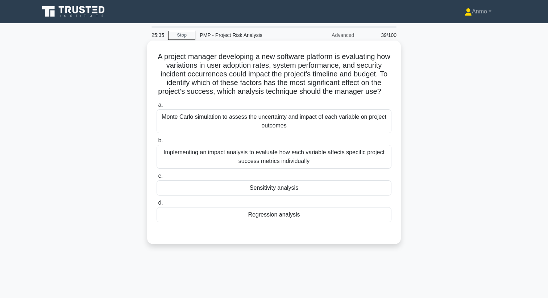
click at [332, 188] on div "Sensitivity analysis" at bounding box center [274, 187] width 235 height 15
click at [157, 179] on input "c. Sensitivity analysis" at bounding box center [157, 176] width 0 height 5
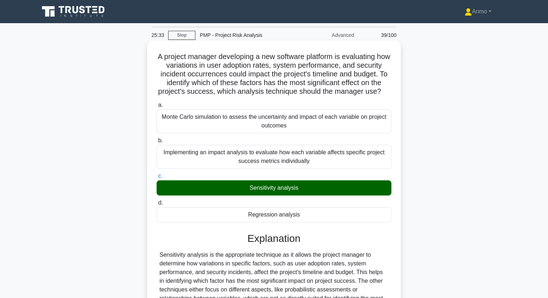
scroll to position [93, 0]
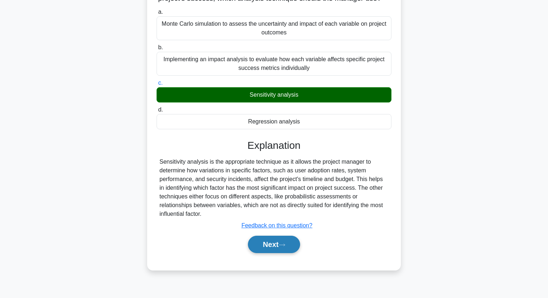
click at [284, 242] on button "Next" at bounding box center [274, 244] width 52 height 17
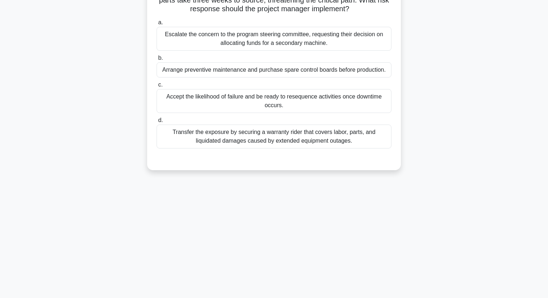
scroll to position [0, 0]
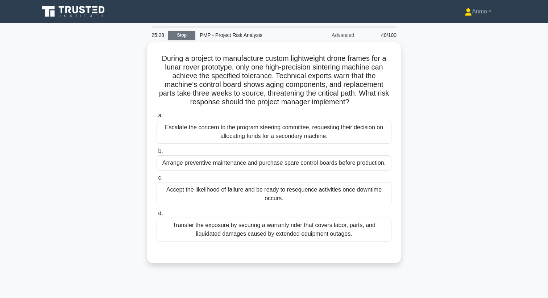
click at [186, 38] on link "Stop" at bounding box center [181, 35] width 27 height 9
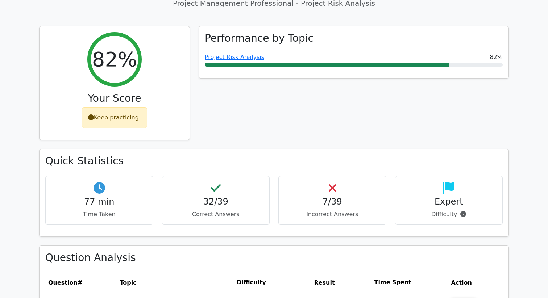
scroll to position [60, 0]
